Goal: Navigation & Orientation: Go to known website

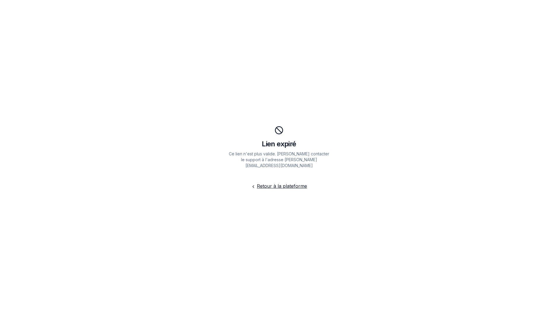
click at [285, 183] on link "Retour à la plateforme" at bounding box center [282, 186] width 50 height 6
click at [284, 185] on link "Retour à la plateforme" at bounding box center [282, 186] width 50 height 6
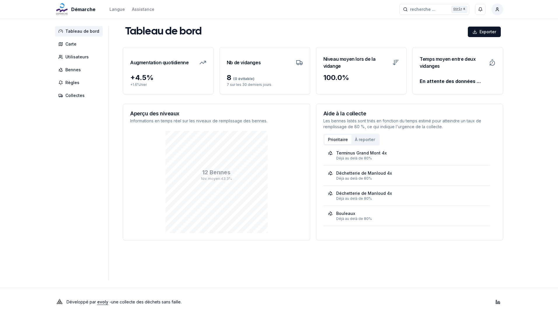
click at [498, 9] on html "Démarche Langue Assistance recherche ... recherche ... Ctrl+ K David Roethlisbe…" at bounding box center [279, 158] width 558 height 316
click at [460, 51] on link "Compte" at bounding box center [470, 50] width 63 height 9
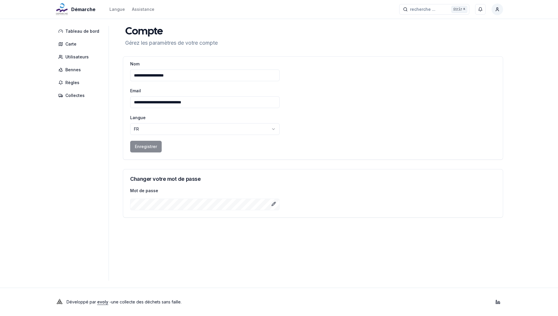
click at [82, 12] on span "Démarche" at bounding box center [83, 9] width 24 height 7
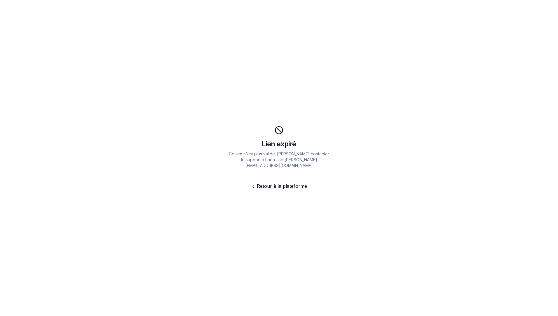
click at [280, 183] on link "Retour à la plateforme" at bounding box center [282, 186] width 50 height 6
